Goal: Information Seeking & Learning: Find contact information

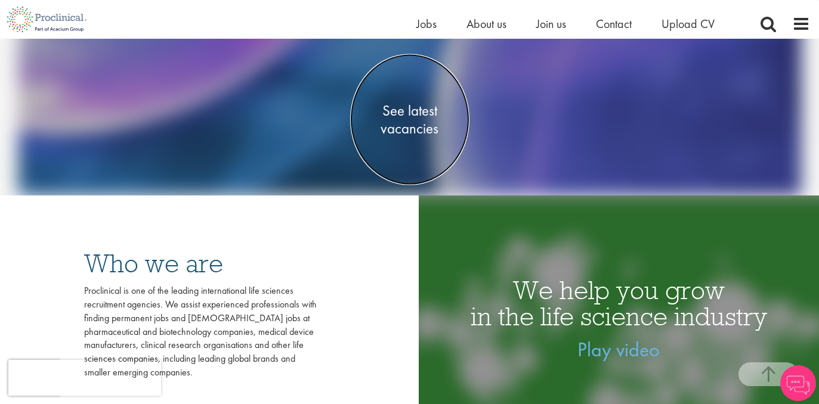
click at [404, 113] on span "See latest vacancies" at bounding box center [409, 119] width 119 height 36
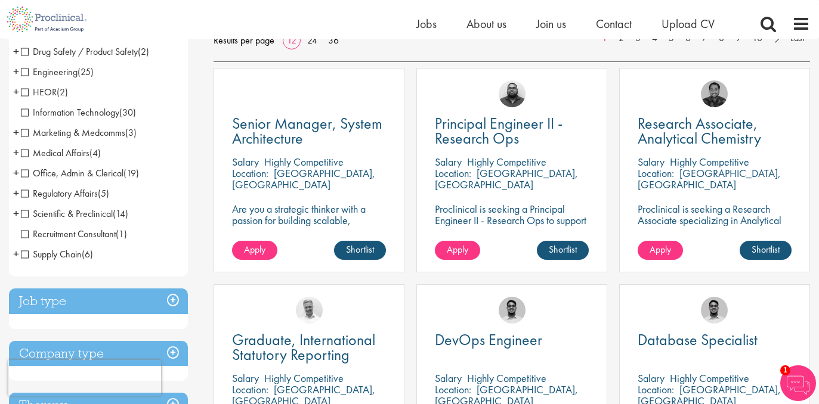
scroll to position [209, 0]
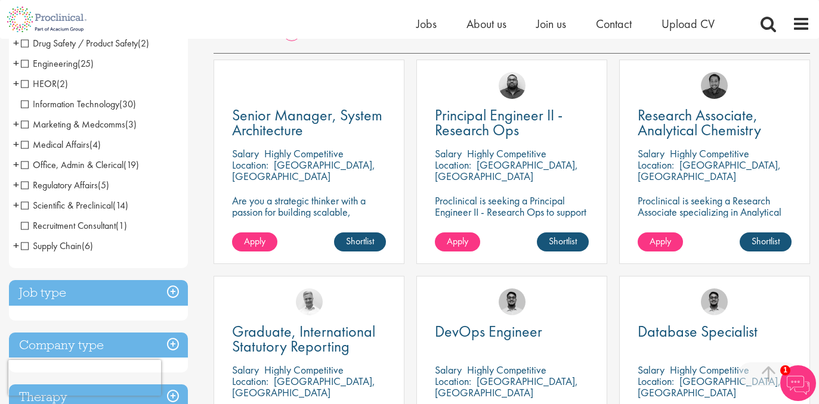
click at [43, 290] on h3 "Job type" at bounding box center [98, 293] width 179 height 26
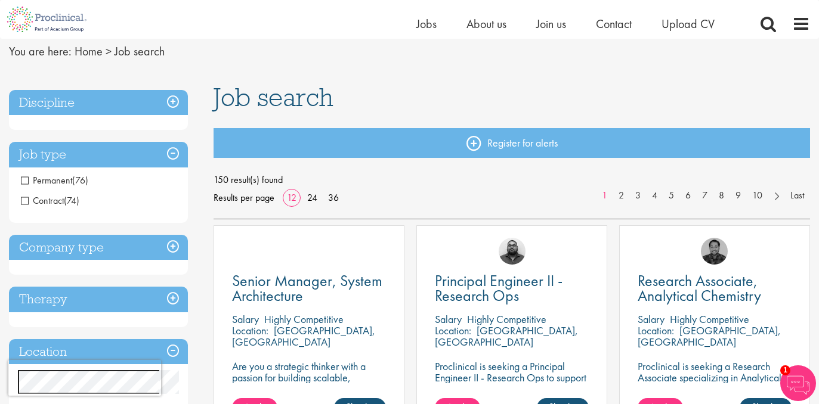
scroll to position [27, 0]
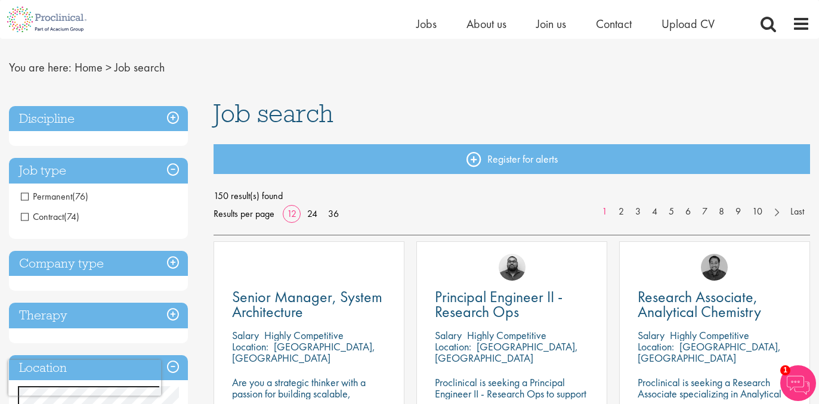
click at [105, 120] on h3 "Discipline" at bounding box center [98, 119] width 179 height 26
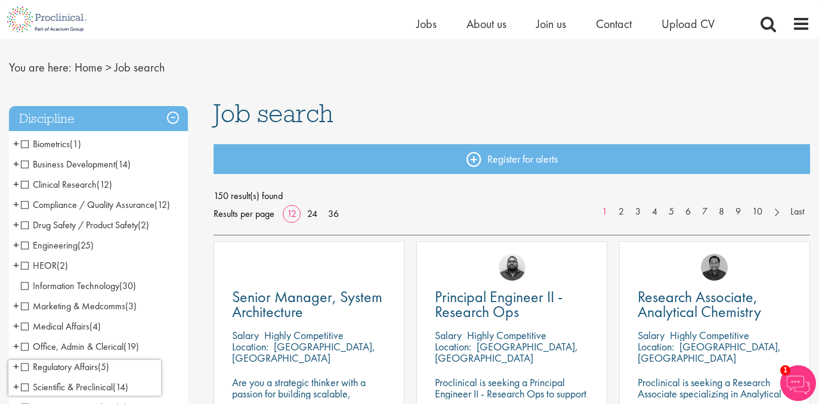
click at [27, 184] on span "Clinical Research" at bounding box center [59, 184] width 76 height 13
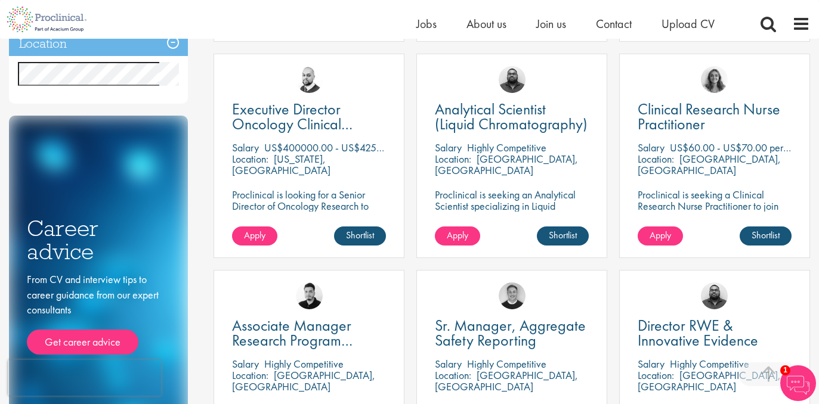
scroll to position [431, 0]
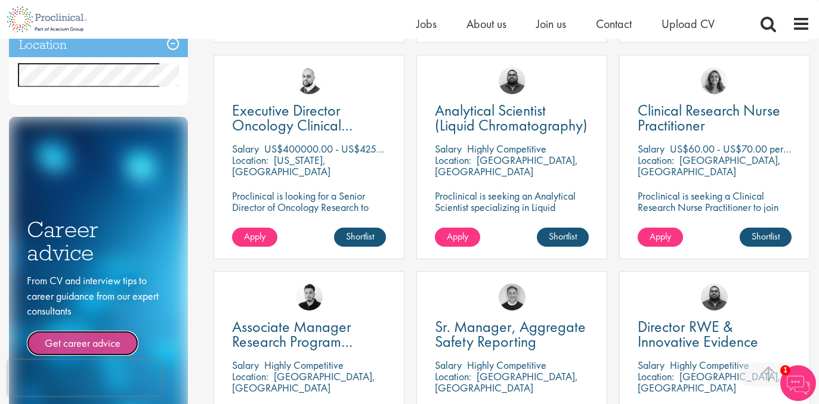
click at [94, 331] on link "Get career advice" at bounding box center [83, 343] width 112 height 25
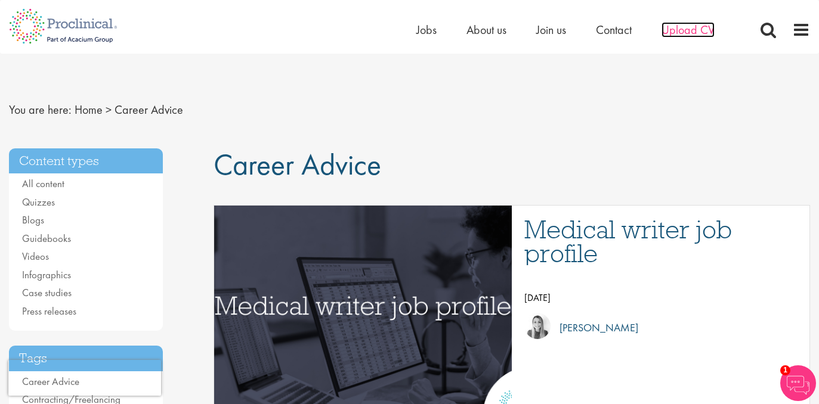
click at [692, 26] on span "Upload CV" at bounding box center [687, 30] width 53 height 16
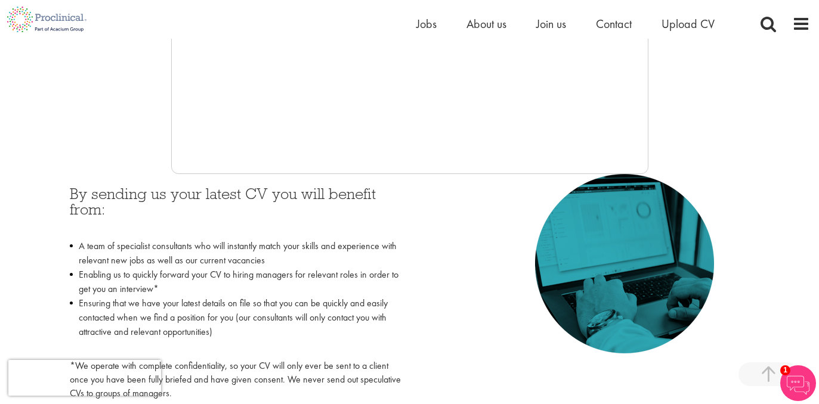
scroll to position [442, 0]
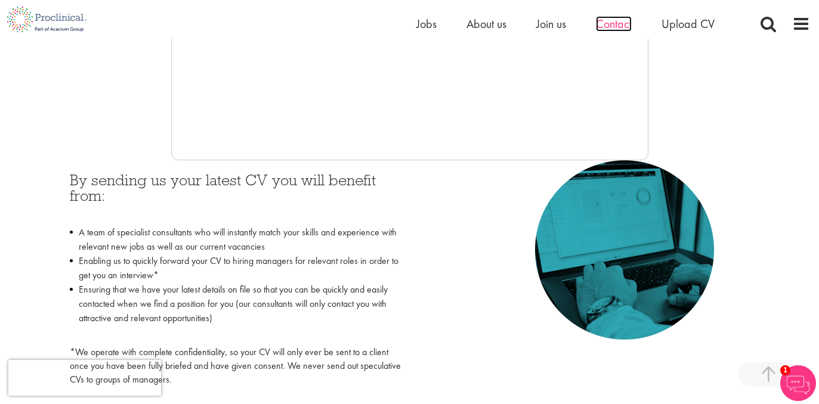
click at [619, 26] on span "Contact" at bounding box center [614, 24] width 36 height 16
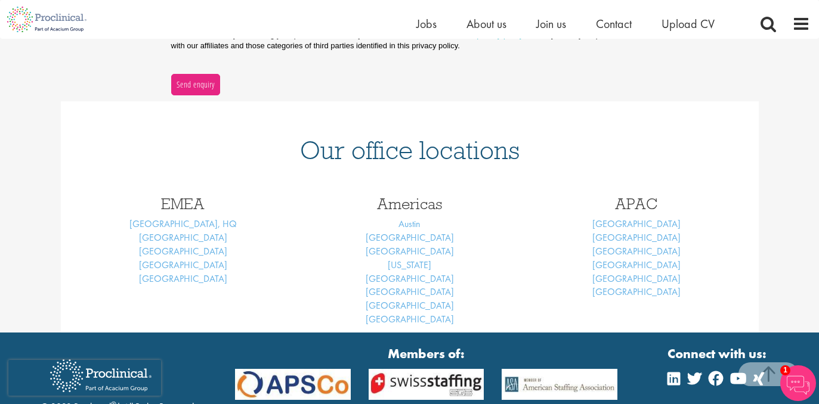
scroll to position [434, 0]
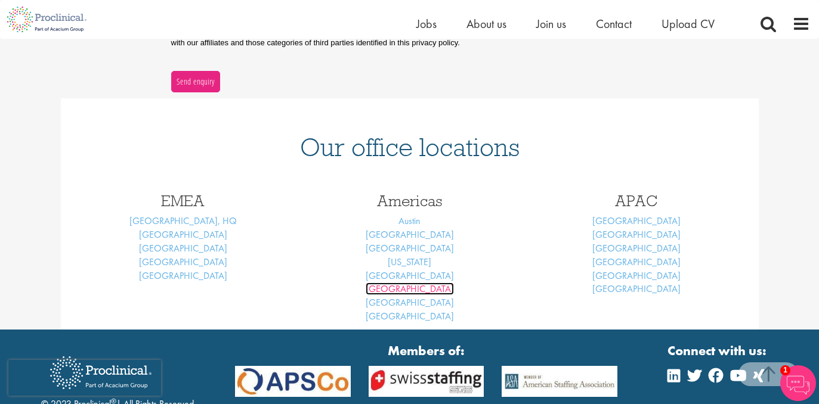
click at [408, 290] on link "[GEOGRAPHIC_DATA]" at bounding box center [410, 289] width 88 height 13
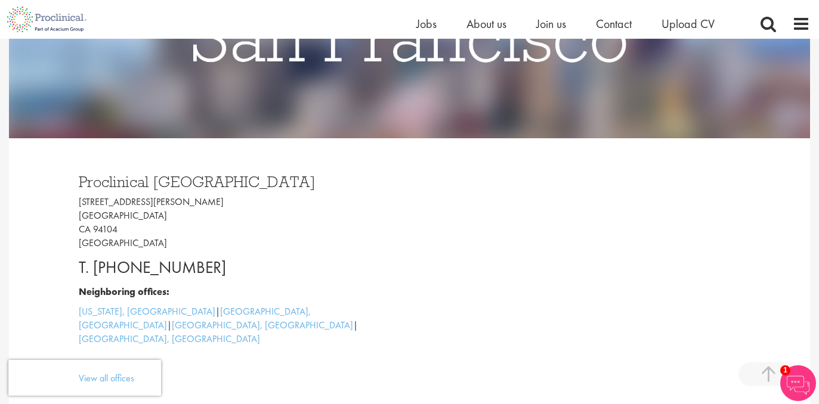
scroll to position [232, 0]
